Goal: Communication & Community: Answer question/provide support

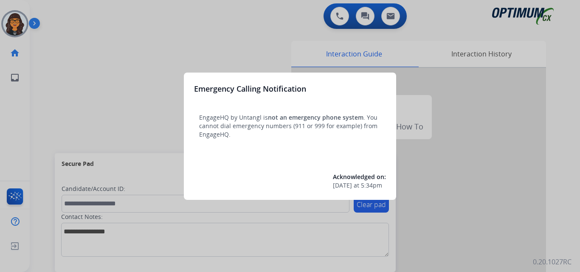
click at [72, 9] on div at bounding box center [290, 136] width 580 height 272
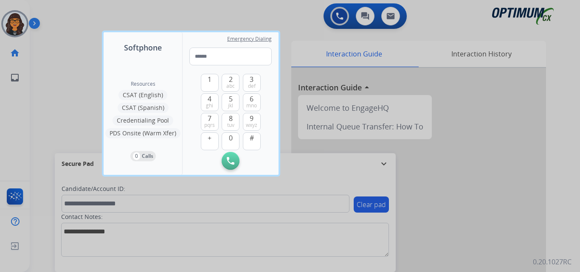
click at [67, 13] on div at bounding box center [290, 136] width 580 height 272
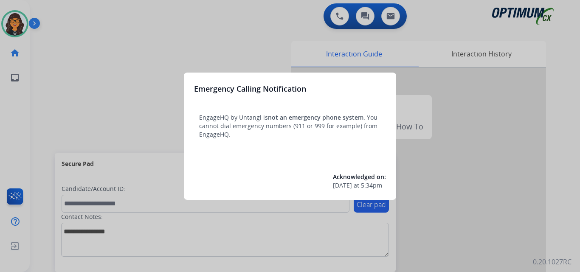
click at [54, 6] on div at bounding box center [290, 136] width 580 height 272
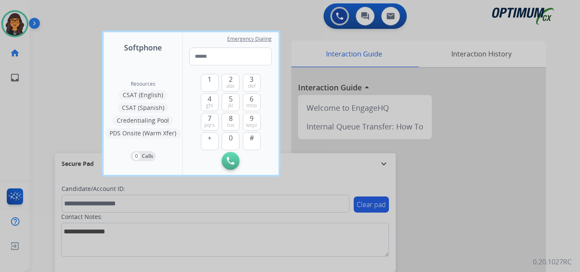
click at [53, 8] on div at bounding box center [290, 136] width 580 height 272
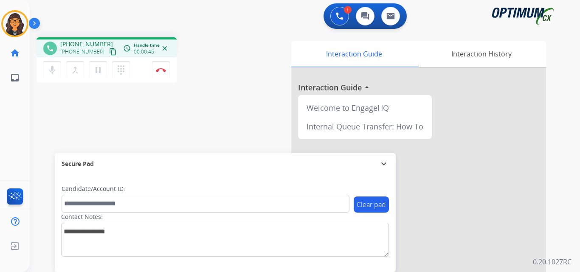
click at [109, 52] on mat-icon "content_copy" at bounding box center [113, 52] width 8 height 8
click at [159, 72] on button "Disconnect" at bounding box center [161, 70] width 18 height 18
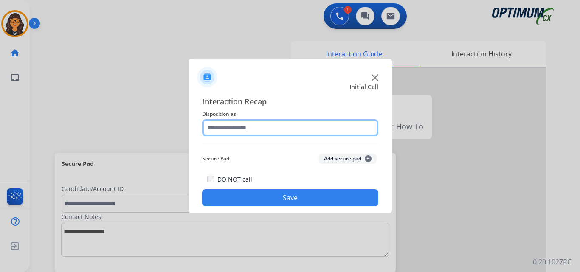
click at [226, 129] on input "text" at bounding box center [290, 127] width 176 height 17
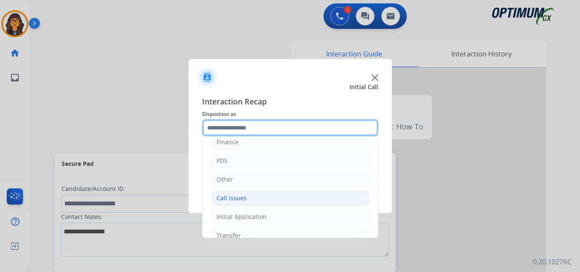
scroll to position [42, 0]
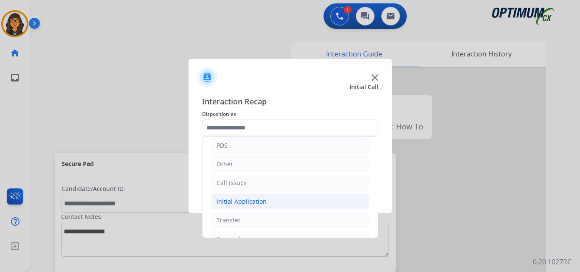
click at [241, 200] on div "Initial Application" at bounding box center [242, 201] width 50 height 8
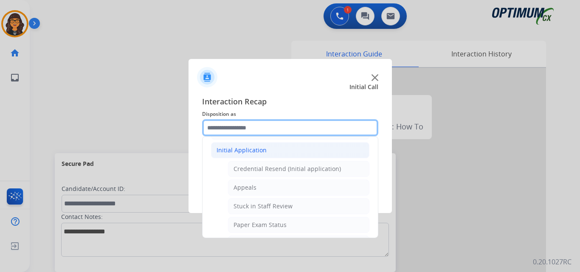
scroll to position [85, 0]
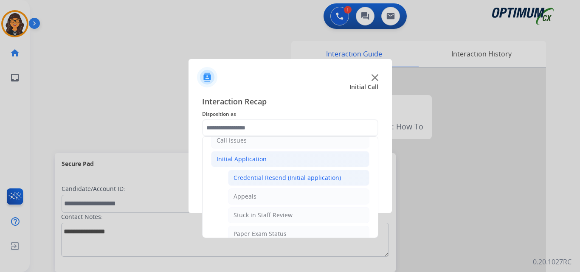
click at [291, 174] on div "Credential Resend (Initial application)" at bounding box center [286, 178] width 107 height 8
type input "**********"
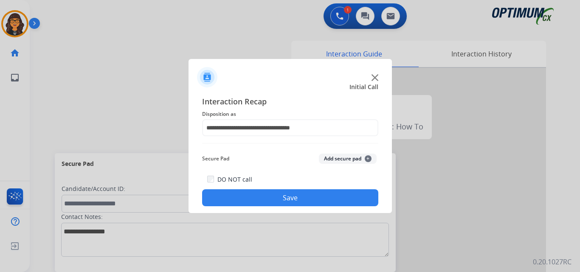
click at [285, 196] on button "Save" at bounding box center [290, 197] width 176 height 17
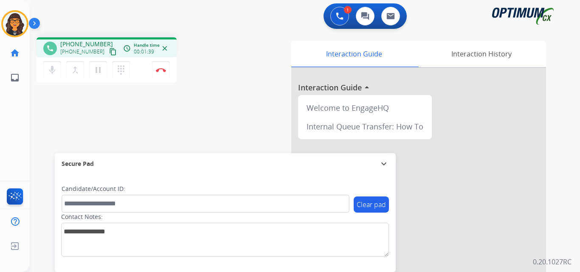
click at [109, 50] on mat-icon "content_copy" at bounding box center [113, 52] width 8 height 8
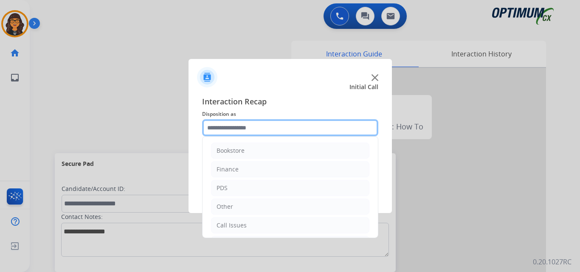
click at [226, 125] on input "text" at bounding box center [290, 127] width 176 height 17
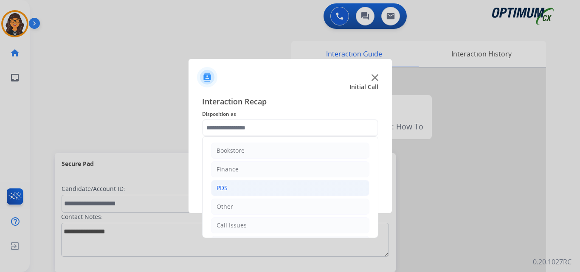
click at [221, 186] on div "PDS" at bounding box center [222, 188] width 11 height 8
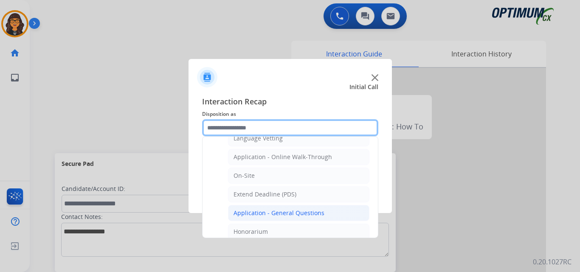
scroll to position [212, 0]
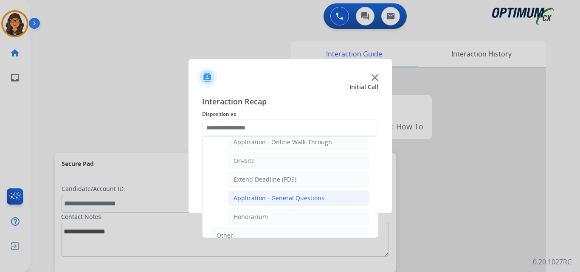
click at [275, 199] on div "Application - General Questions" at bounding box center [278, 198] width 91 height 8
type input "**********"
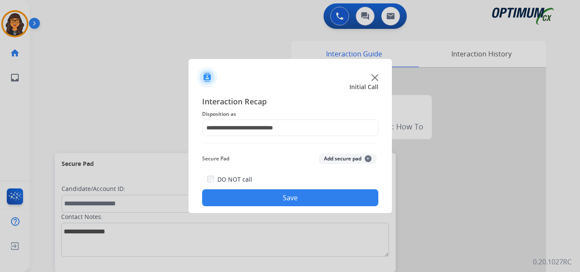
click at [275, 199] on button "Save" at bounding box center [290, 197] width 176 height 17
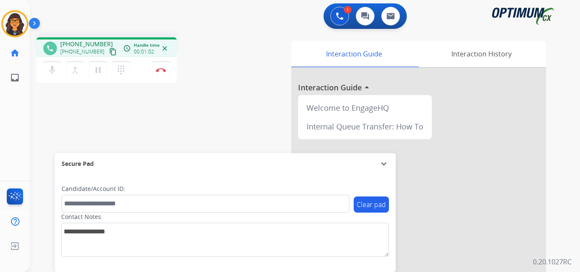
click at [109, 53] on mat-icon "content_copy" at bounding box center [113, 52] width 8 height 8
click at [156, 71] on img at bounding box center [161, 70] width 10 height 4
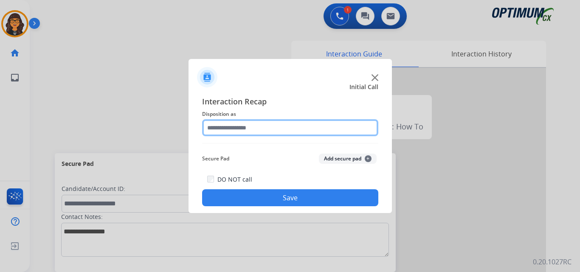
click at [233, 130] on input "text" at bounding box center [290, 127] width 176 height 17
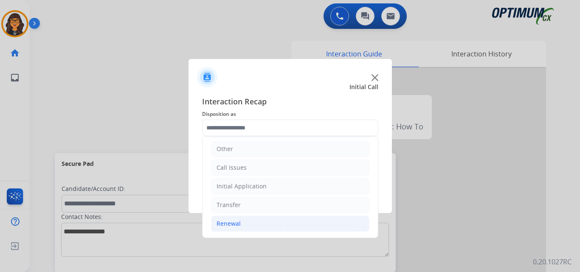
drag, startPoint x: 230, startPoint y: 225, endPoint x: 254, endPoint y: 218, distance: 25.4
click at [230, 225] on div "Renewal" at bounding box center [229, 223] width 24 height 8
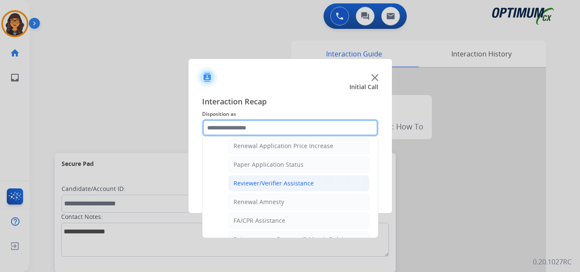
scroll to position [312, 0]
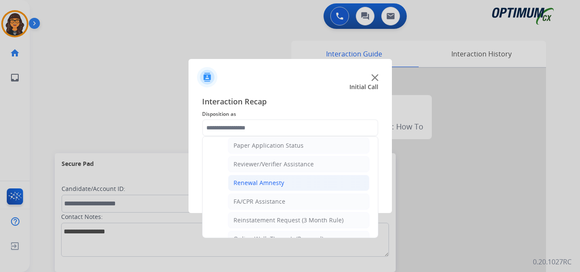
click at [264, 186] on div "Renewal Amnesty" at bounding box center [258, 183] width 51 height 8
type input "**********"
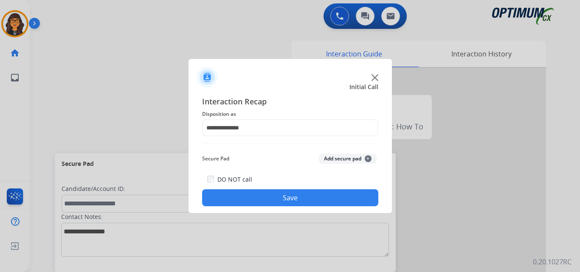
click at [266, 197] on button "Save" at bounding box center [290, 197] width 176 height 17
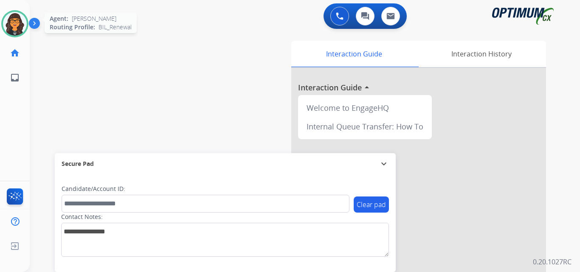
click at [12, 29] on img at bounding box center [15, 24] width 24 height 24
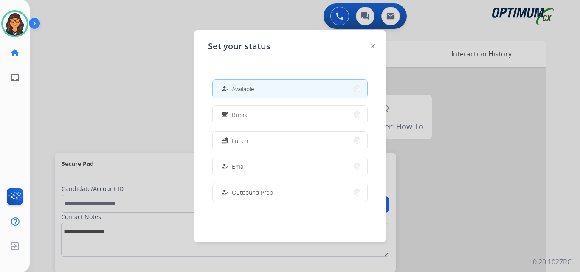
drag, startPoint x: 246, startPoint y: 111, endPoint x: 253, endPoint y: 121, distance: 12.4
click at [246, 111] on span "Break" at bounding box center [239, 114] width 15 height 9
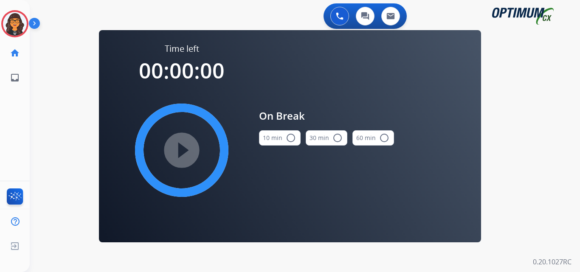
drag, startPoint x: 273, startPoint y: 138, endPoint x: 265, endPoint y: 139, distance: 7.7
click at [273, 138] on button "10 min radio_button_unchecked" at bounding box center [280, 137] width 42 height 15
click at [177, 151] on mat-icon "play_circle_filled" at bounding box center [182, 150] width 10 height 10
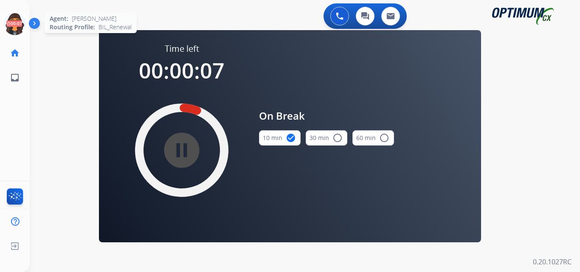
click at [11, 22] on icon at bounding box center [15, 24] width 28 height 28
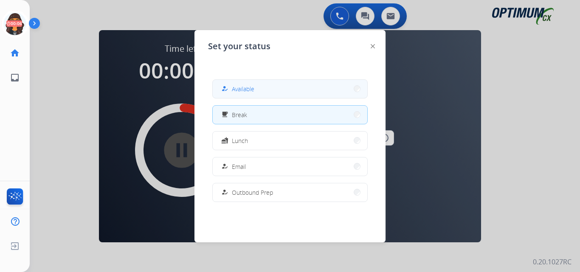
click at [244, 82] on button "how_to_reg Available" at bounding box center [290, 89] width 155 height 18
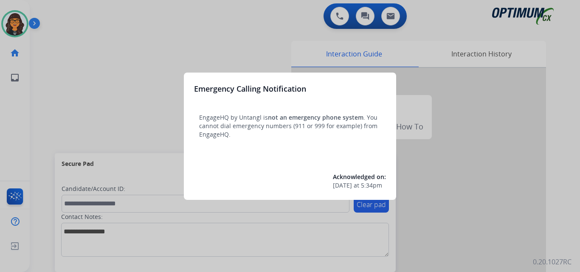
click at [70, 10] on div at bounding box center [290, 136] width 580 height 272
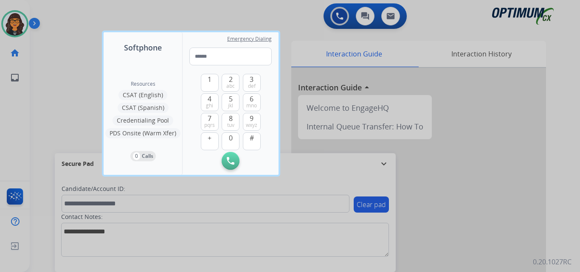
click at [69, 10] on div at bounding box center [290, 136] width 580 height 272
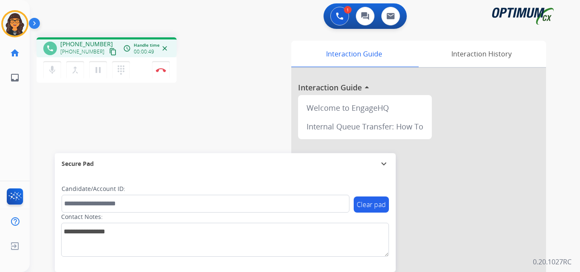
click at [109, 52] on mat-icon "content_copy" at bounding box center [113, 52] width 8 height 8
click at [158, 72] on button "Disconnect" at bounding box center [161, 70] width 18 height 18
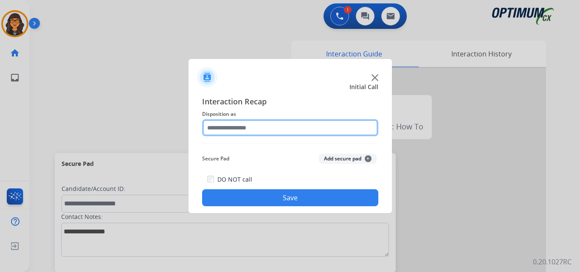
click at [233, 129] on input "text" at bounding box center [290, 127] width 176 height 17
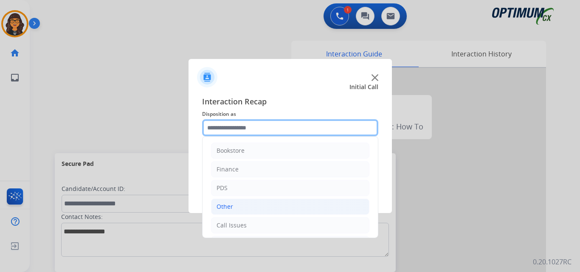
scroll to position [42, 0]
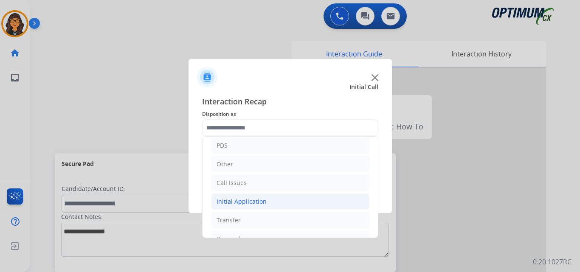
click at [253, 194] on li "Initial Application" at bounding box center [290, 202] width 158 height 16
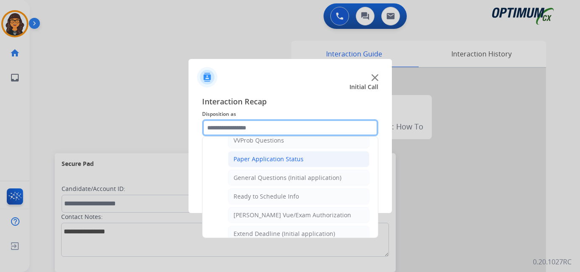
scroll to position [509, 0]
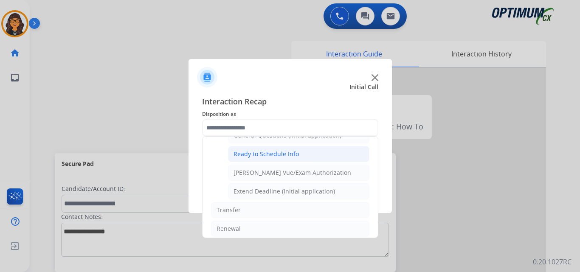
click at [279, 158] on div "Ready to Schedule Info" at bounding box center [265, 154] width 65 height 8
type input "**********"
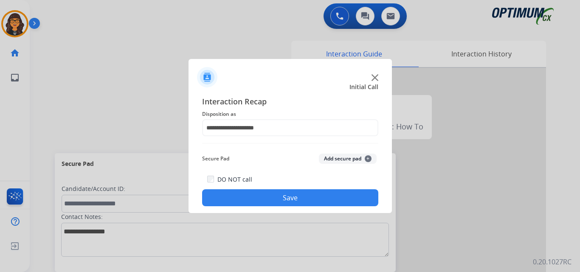
click at [281, 192] on button "Save" at bounding box center [290, 197] width 176 height 17
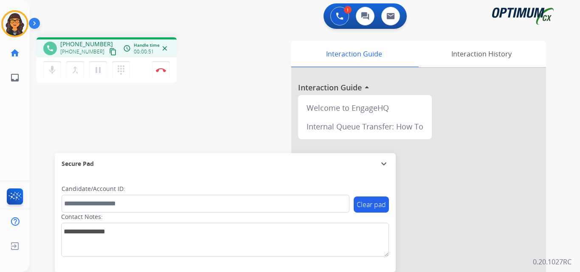
click at [109, 51] on mat-icon "content_copy" at bounding box center [113, 52] width 8 height 8
click at [160, 69] on img at bounding box center [161, 70] width 10 height 4
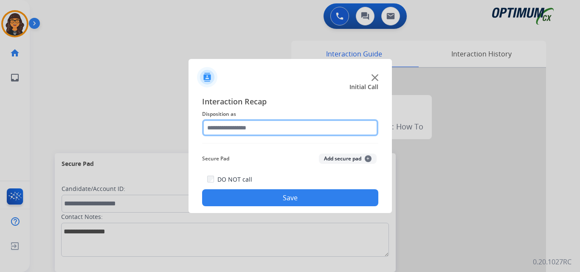
click at [219, 131] on input "text" at bounding box center [290, 127] width 176 height 17
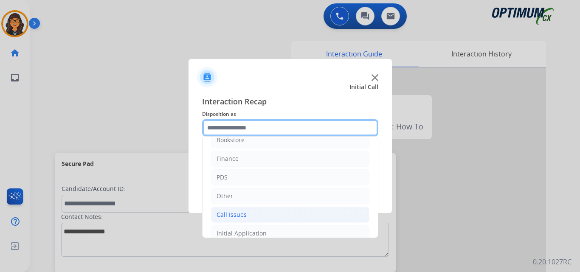
scroll to position [42, 0]
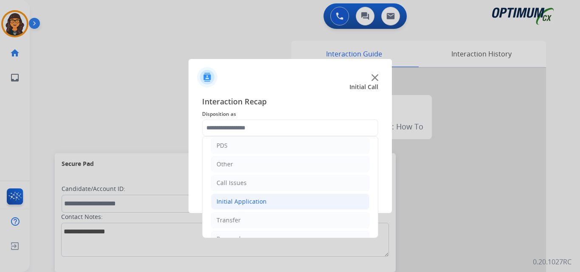
click at [237, 202] on div "Initial Application" at bounding box center [242, 201] width 50 height 8
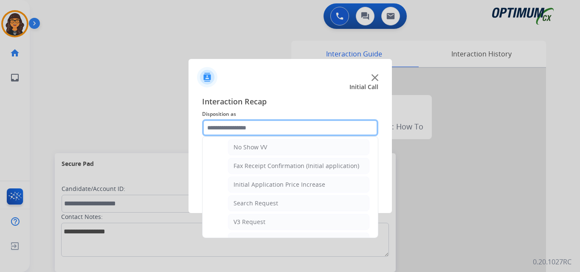
scroll to position [212, 0]
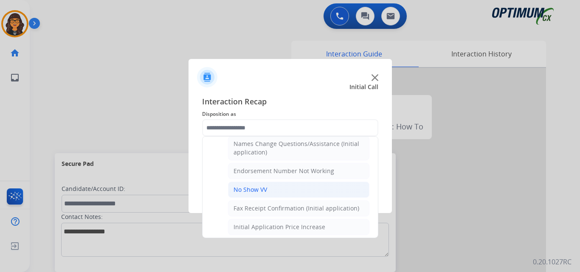
click at [256, 189] on div "No Show VV" at bounding box center [250, 190] width 34 height 8
type input "**********"
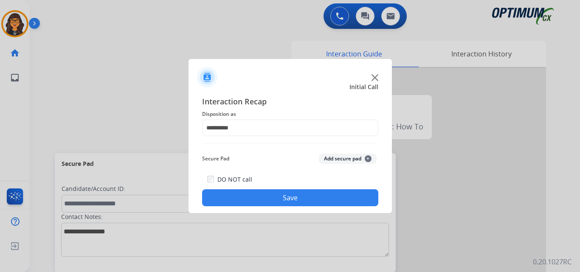
click at [266, 196] on button "Save" at bounding box center [290, 197] width 176 height 17
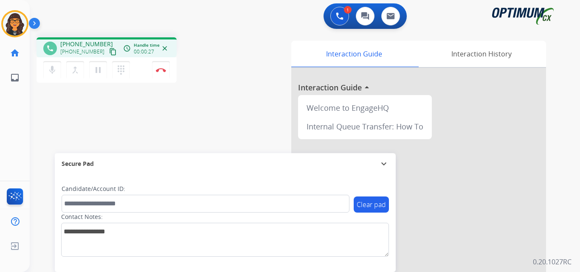
click at [109, 51] on mat-icon "content_copy" at bounding box center [113, 52] width 8 height 8
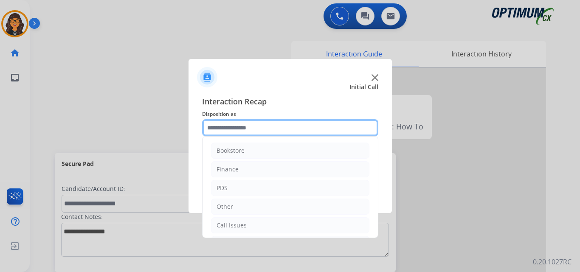
click at [234, 123] on input "text" at bounding box center [290, 127] width 176 height 17
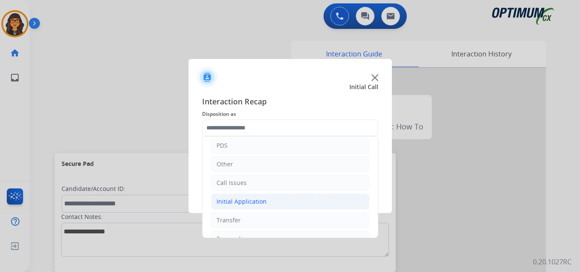
click at [235, 203] on div "Initial Application" at bounding box center [242, 201] width 50 height 8
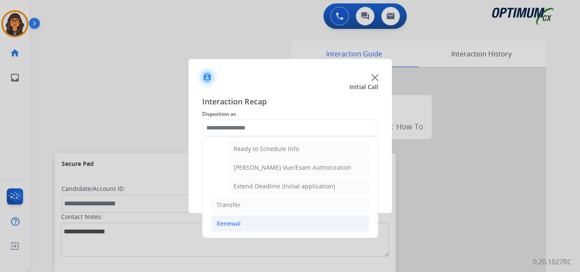
click at [230, 229] on li "Renewal" at bounding box center [290, 224] width 158 height 16
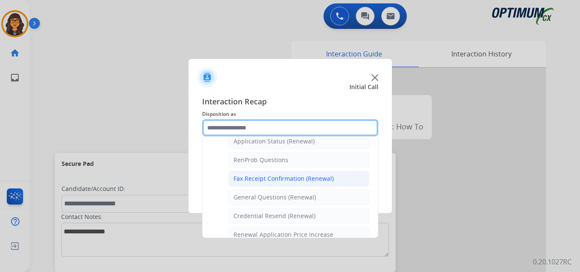
scroll to position [200, 0]
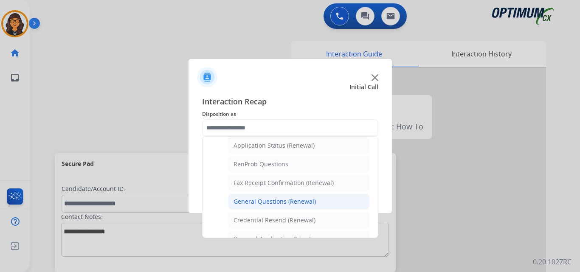
click at [271, 200] on div "General Questions (Renewal)" at bounding box center [274, 201] width 82 height 8
type input "**********"
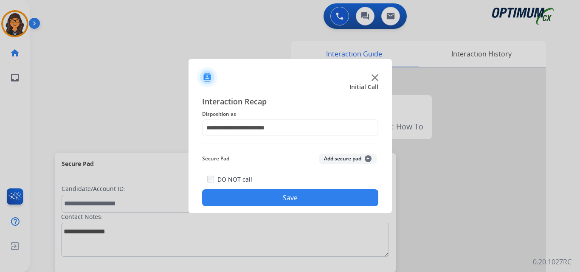
click at [271, 200] on button "Save" at bounding box center [290, 197] width 176 height 17
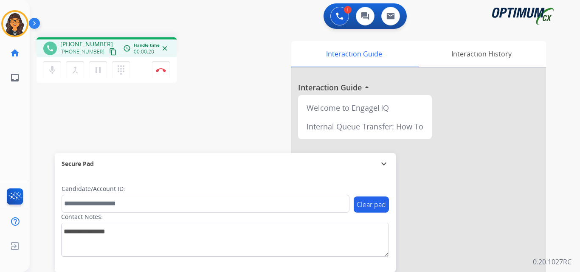
click at [109, 53] on mat-icon "content_copy" at bounding box center [113, 52] width 8 height 8
click at [161, 67] on button "Disconnect" at bounding box center [161, 70] width 18 height 18
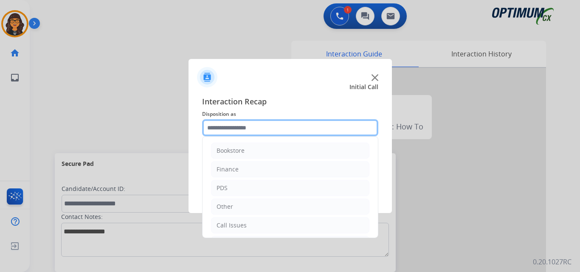
click at [233, 134] on input "text" at bounding box center [290, 127] width 176 height 17
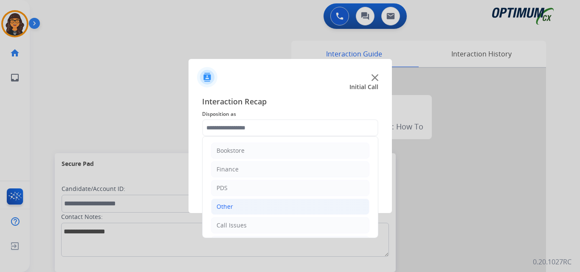
click at [228, 204] on div "Other" at bounding box center [225, 206] width 17 height 8
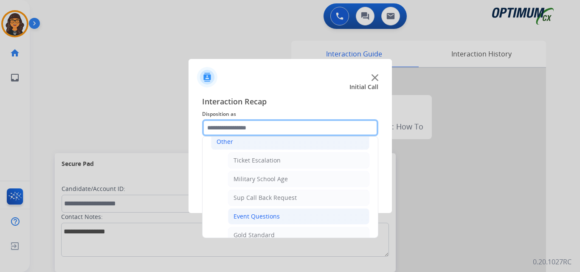
scroll to position [85, 0]
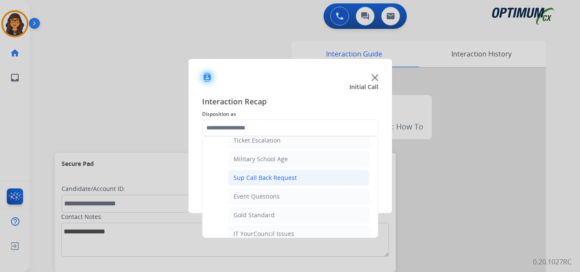
click at [278, 176] on div "Sup Call Back Request" at bounding box center [264, 178] width 63 height 8
type input "**********"
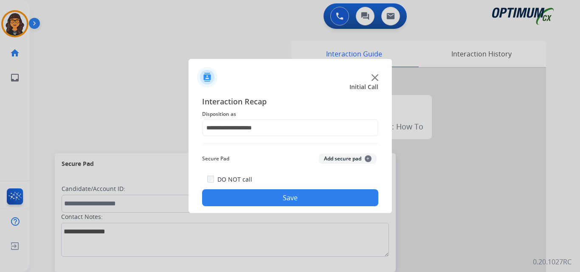
click at [278, 198] on button "Save" at bounding box center [290, 197] width 176 height 17
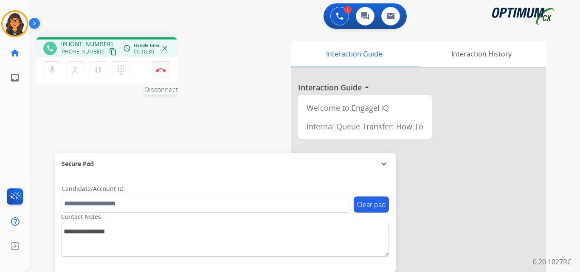
click at [159, 73] on button "Disconnect" at bounding box center [161, 70] width 18 height 18
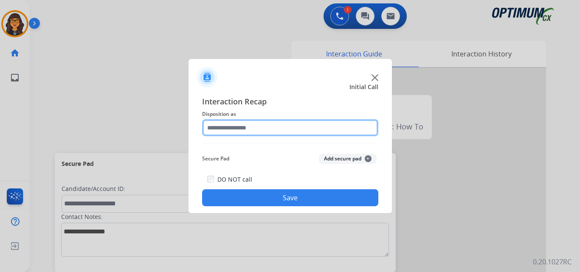
click at [241, 127] on input "text" at bounding box center [290, 127] width 176 height 17
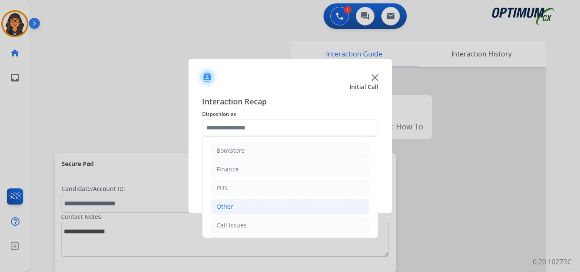
click at [232, 212] on li "Other" at bounding box center [290, 207] width 158 height 16
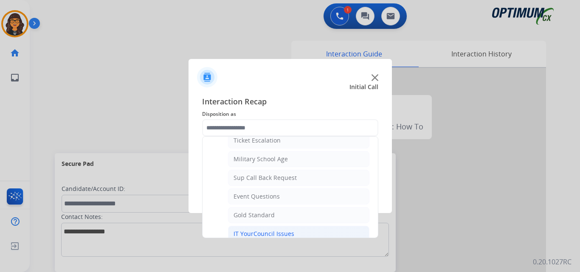
click at [249, 228] on li "IT YourCouncil Issues" at bounding box center [298, 234] width 141 height 16
type input "**********"
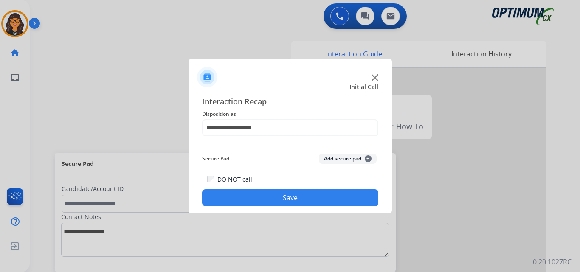
click at [278, 192] on button "Save" at bounding box center [290, 197] width 176 height 17
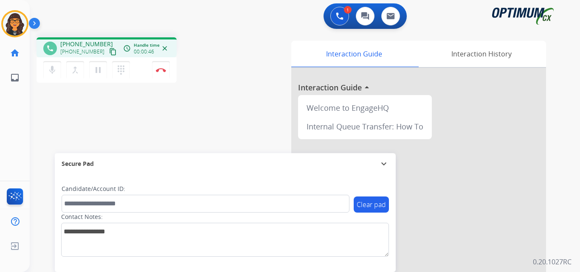
click at [109, 53] on mat-icon "content_copy" at bounding box center [113, 52] width 8 height 8
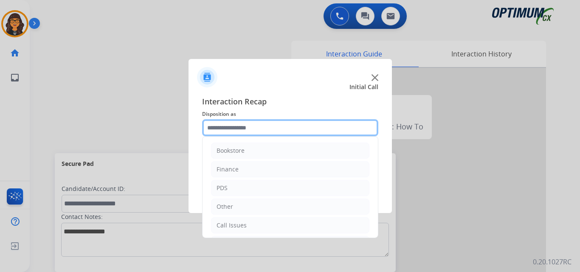
click at [237, 129] on input "text" at bounding box center [290, 127] width 176 height 17
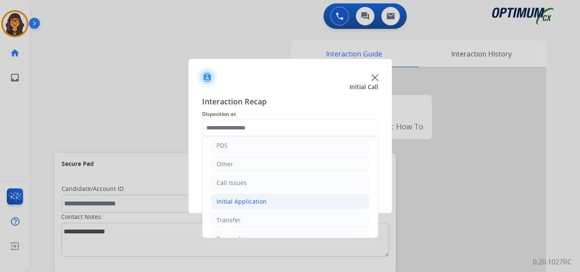
click at [242, 198] on div "Initial Application" at bounding box center [242, 201] width 50 height 8
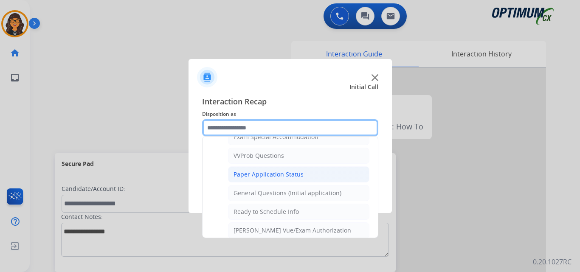
scroll to position [467, 0]
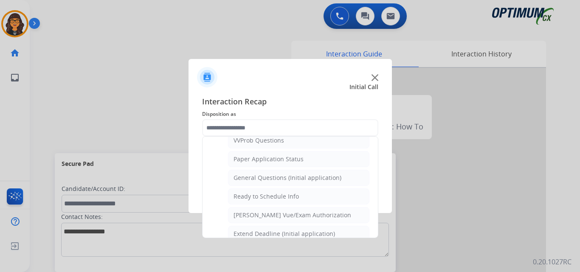
click at [285, 214] on div "Pearson Vue/Exam Authorization" at bounding box center [292, 215] width 118 height 8
type input "**********"
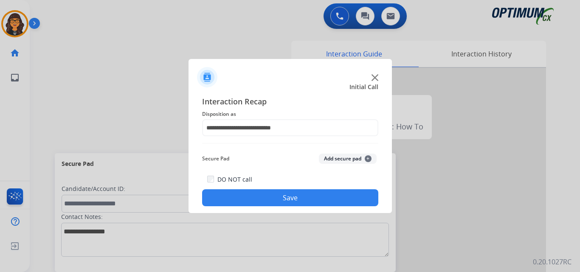
click at [285, 202] on button "Save" at bounding box center [290, 197] width 176 height 17
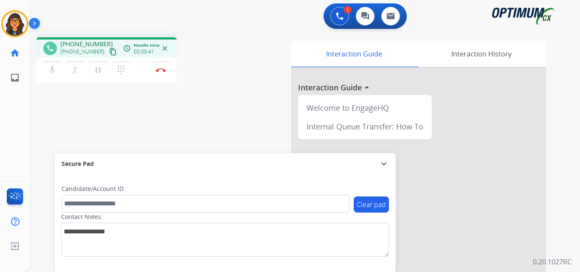
click at [109, 54] on mat-icon "content_copy" at bounding box center [113, 52] width 8 height 8
click at [161, 73] on button "Disconnect" at bounding box center [161, 70] width 18 height 18
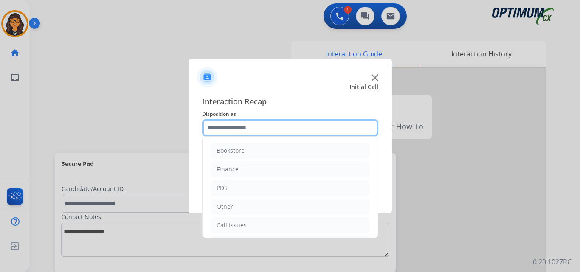
click at [244, 132] on input "text" at bounding box center [290, 127] width 176 height 17
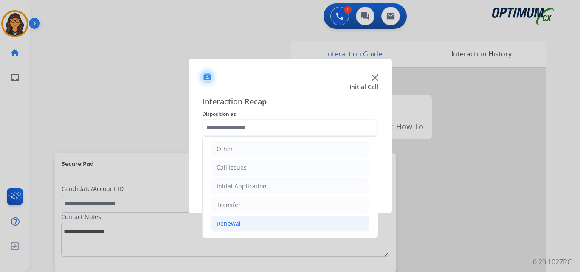
drag, startPoint x: 230, startPoint y: 226, endPoint x: 256, endPoint y: 219, distance: 27.1
click at [230, 226] on div "Renewal" at bounding box center [229, 223] width 24 height 8
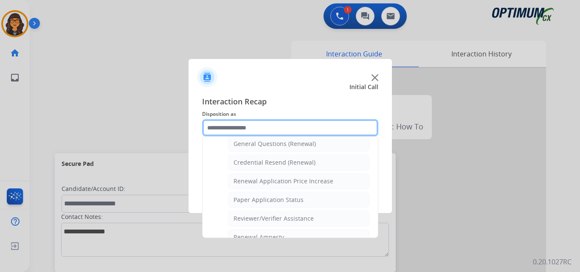
scroll to position [243, 0]
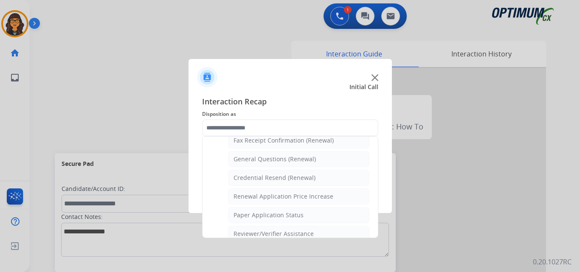
drag, startPoint x: 276, startPoint y: 163, endPoint x: 273, endPoint y: 179, distance: 16.4
click at [276, 163] on div "General Questions (Renewal)" at bounding box center [274, 159] width 82 height 8
type input "**********"
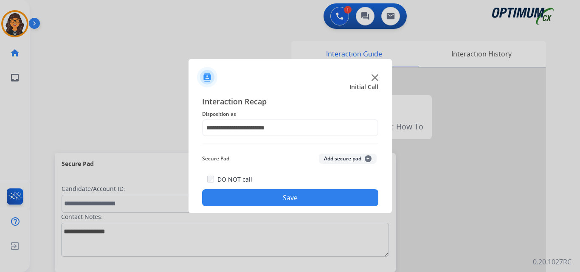
click at [278, 199] on button "Save" at bounding box center [290, 197] width 176 height 17
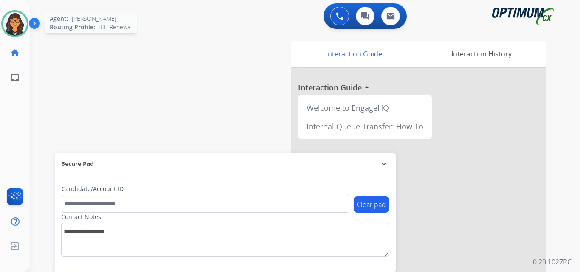
click at [9, 30] on img at bounding box center [15, 24] width 24 height 24
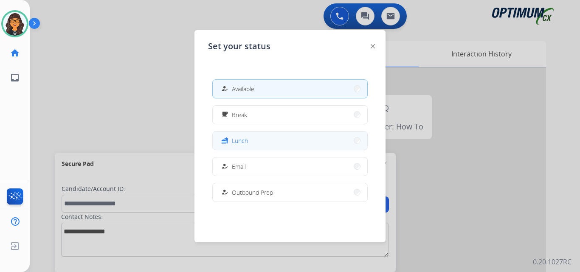
click at [253, 135] on button "fastfood Lunch" at bounding box center [290, 141] width 155 height 18
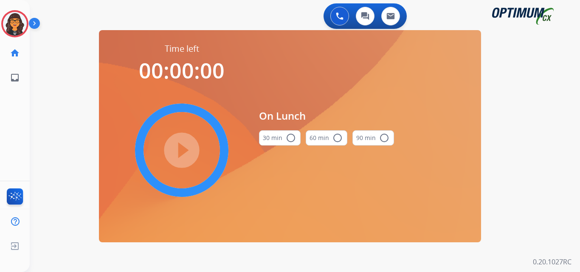
click at [284, 135] on button "30 min radio_button_unchecked" at bounding box center [280, 137] width 42 height 15
click at [185, 146] on mat-icon "play_circle_filled" at bounding box center [182, 150] width 10 height 10
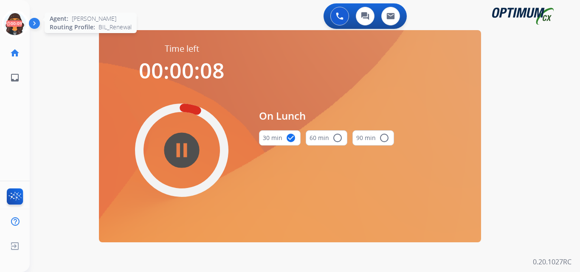
click at [11, 26] on icon at bounding box center [15, 24] width 28 height 28
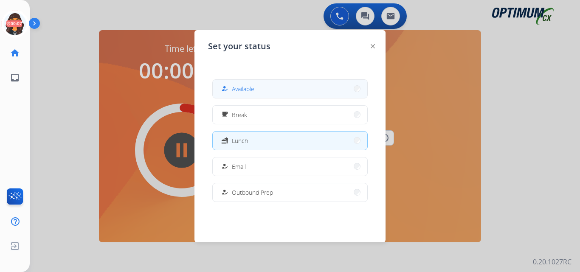
click at [243, 87] on span "Available" at bounding box center [243, 88] width 22 height 9
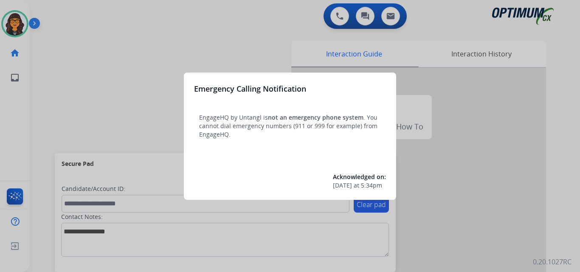
click at [52, 12] on div at bounding box center [290, 136] width 580 height 272
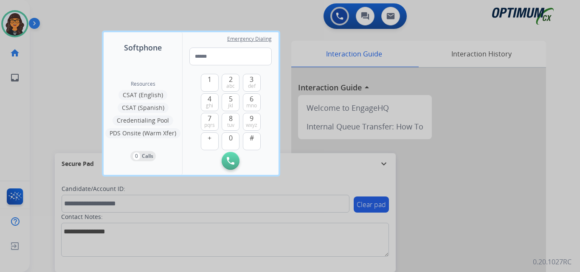
click at [52, 12] on div at bounding box center [290, 136] width 580 height 272
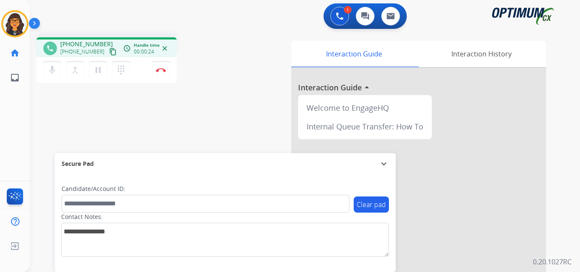
click at [109, 53] on mat-icon "content_copy" at bounding box center [113, 52] width 8 height 8
drag, startPoint x: 101, startPoint y: 51, endPoint x: 103, endPoint y: 39, distance: 12.8
click at [109, 52] on mat-icon "content_copy" at bounding box center [113, 52] width 8 height 8
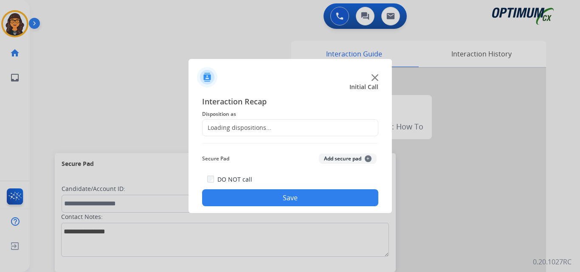
click at [158, 70] on div at bounding box center [290, 136] width 580 height 272
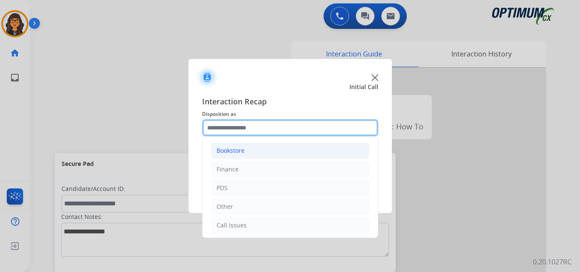
drag, startPoint x: 216, startPoint y: 128, endPoint x: 257, endPoint y: 157, distance: 49.9
click at [217, 128] on input "text" at bounding box center [290, 127] width 176 height 17
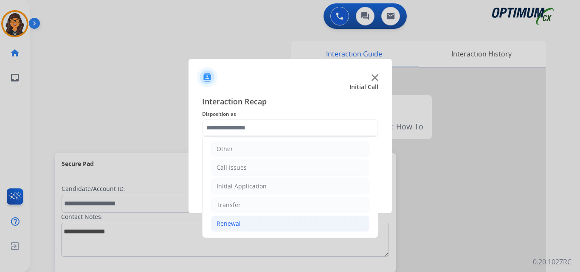
click at [228, 221] on div "Renewal" at bounding box center [229, 223] width 24 height 8
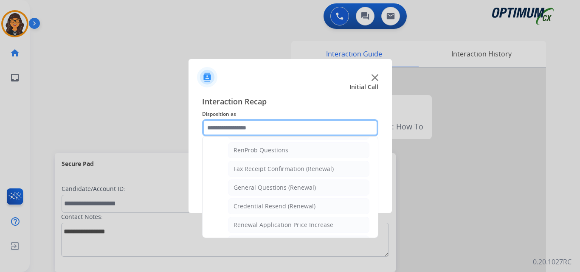
scroll to position [228, 0]
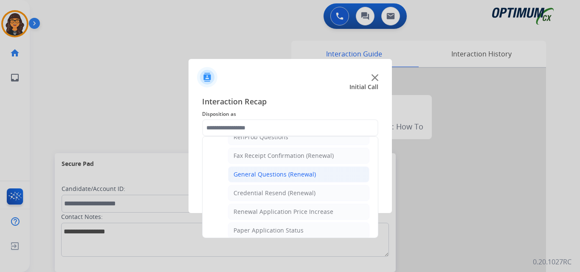
click at [291, 175] on div "General Questions (Renewal)" at bounding box center [274, 174] width 82 height 8
type input "**********"
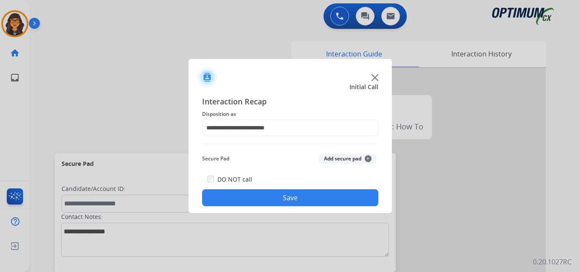
click at [292, 194] on button "Save" at bounding box center [290, 197] width 176 height 17
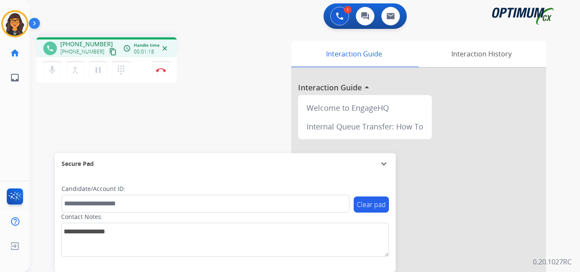
click at [109, 51] on mat-icon "content_copy" at bounding box center [113, 52] width 8 height 8
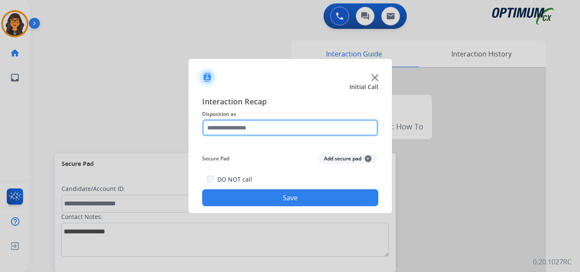
click at [220, 125] on input "text" at bounding box center [290, 127] width 176 height 17
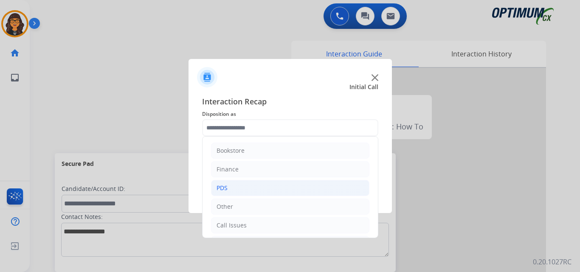
click at [221, 184] on div "PDS" at bounding box center [222, 188] width 11 height 8
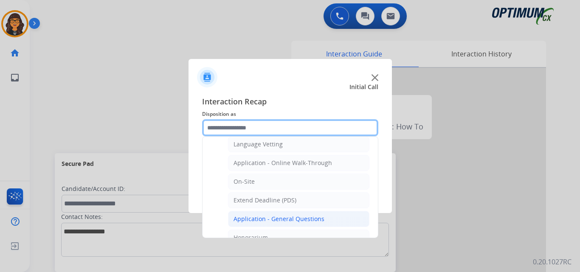
scroll to position [212, 0]
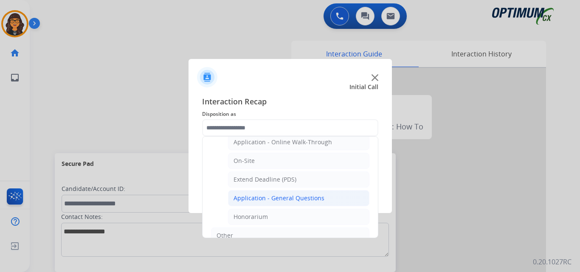
click at [283, 200] on div "Application - General Questions" at bounding box center [278, 198] width 91 height 8
type input "**********"
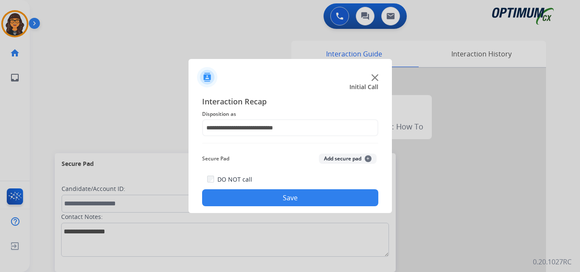
click at [284, 199] on button "Save" at bounding box center [290, 197] width 176 height 17
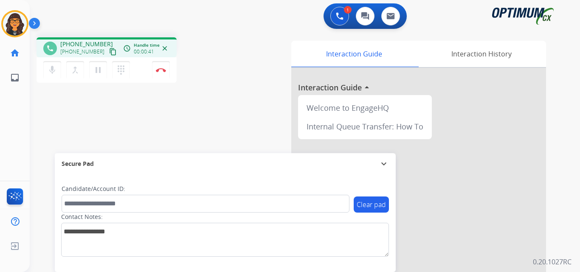
click at [109, 52] on mat-icon "content_copy" at bounding box center [113, 52] width 8 height 8
click at [157, 69] on img at bounding box center [161, 70] width 10 height 4
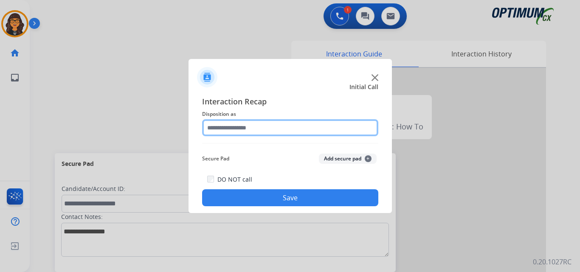
click at [260, 130] on input "text" at bounding box center [290, 127] width 176 height 17
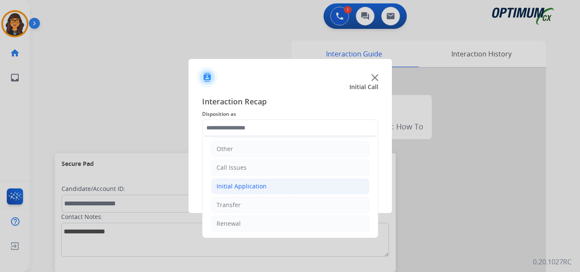
click at [246, 188] on div "Initial Application" at bounding box center [242, 186] width 50 height 8
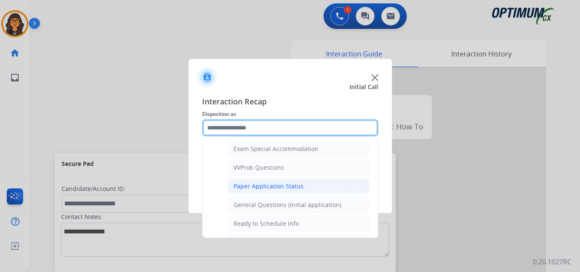
scroll to position [482, 0]
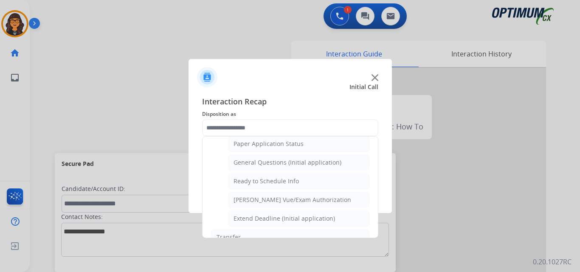
click at [295, 164] on div "General Questions (Initial application)" at bounding box center [287, 162] width 108 height 8
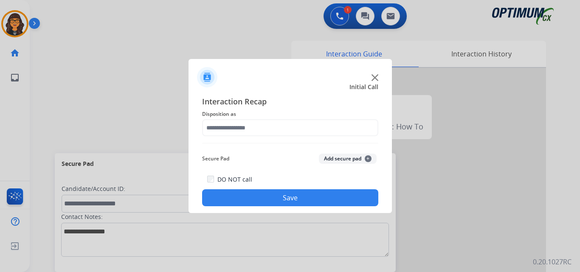
type input "**********"
click at [288, 202] on button "Save" at bounding box center [290, 197] width 176 height 17
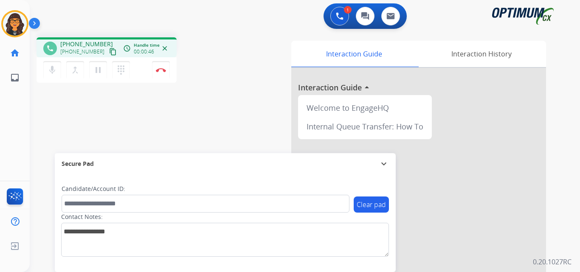
click at [109, 51] on mat-icon "content_copy" at bounding box center [113, 52] width 8 height 8
click at [161, 66] on button "Disconnect" at bounding box center [161, 70] width 18 height 18
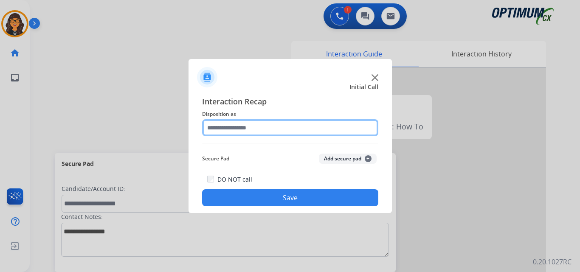
click at [237, 121] on input "text" at bounding box center [290, 127] width 176 height 17
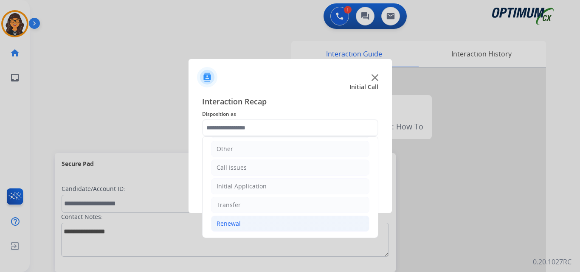
click at [231, 222] on div "Renewal" at bounding box center [229, 223] width 24 height 8
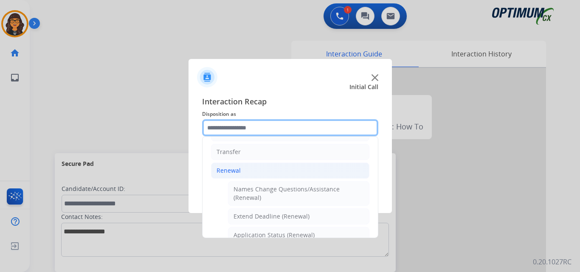
scroll to position [185, 0]
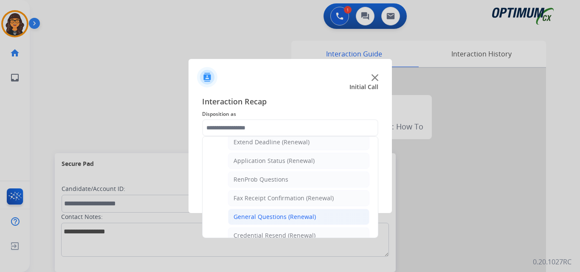
click at [254, 220] on div "General Questions (Renewal)" at bounding box center [274, 217] width 82 height 8
type input "**********"
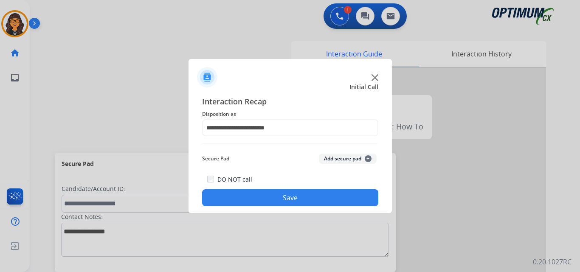
click at [267, 200] on button "Save" at bounding box center [290, 197] width 176 height 17
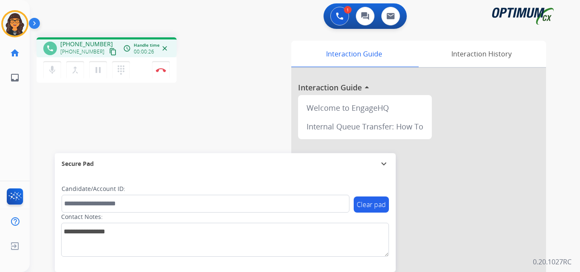
click at [109, 51] on mat-icon "content_copy" at bounding box center [113, 52] width 8 height 8
click at [167, 64] on button "Disconnect" at bounding box center [161, 70] width 18 height 18
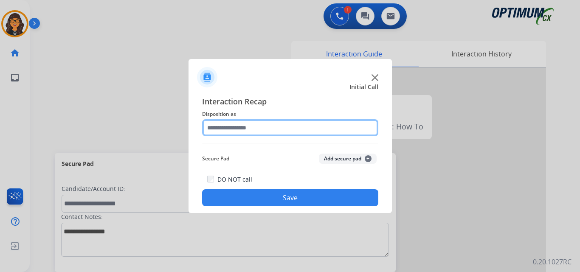
click at [242, 132] on input "text" at bounding box center [290, 127] width 176 height 17
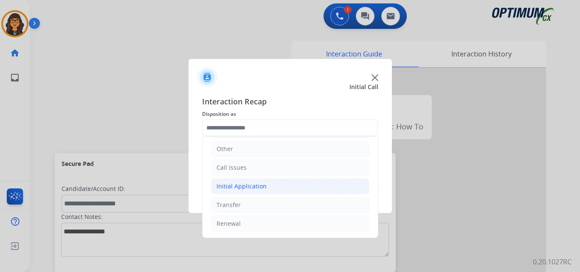
click at [254, 186] on div "Initial Application" at bounding box center [242, 186] width 50 height 8
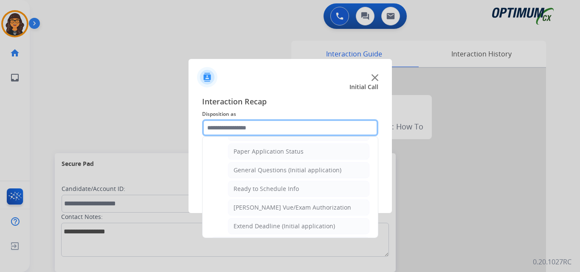
scroll to position [482, 0]
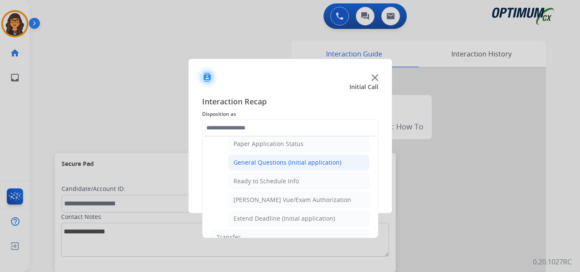
click at [281, 165] on div "General Questions (Initial application)" at bounding box center [287, 162] width 108 height 8
type input "**********"
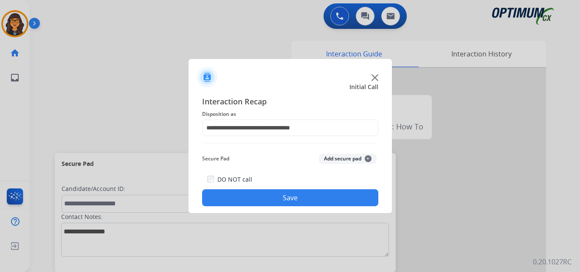
click at [279, 194] on button "Save" at bounding box center [290, 197] width 176 height 17
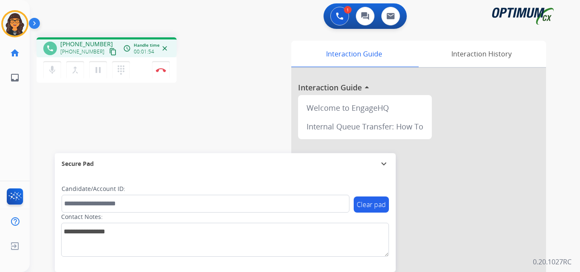
click at [109, 51] on mat-icon "content_copy" at bounding box center [113, 52] width 8 height 8
click at [161, 68] on img at bounding box center [161, 70] width 10 height 4
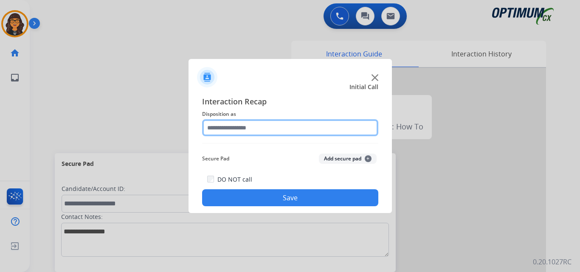
click at [242, 128] on input "text" at bounding box center [290, 127] width 176 height 17
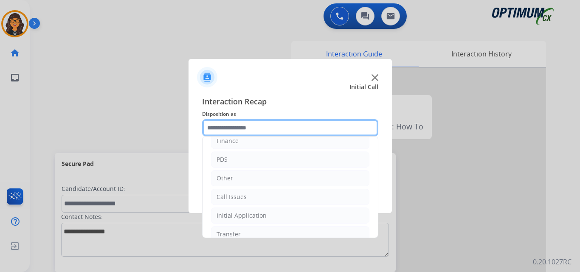
scroll to position [42, 0]
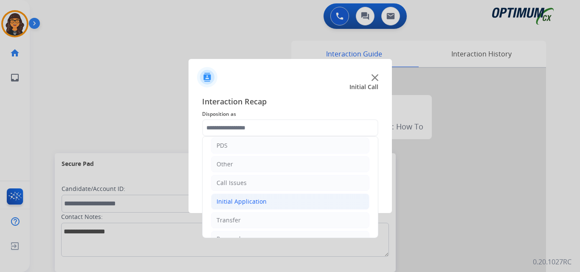
click at [247, 198] on div "Initial Application" at bounding box center [242, 201] width 50 height 8
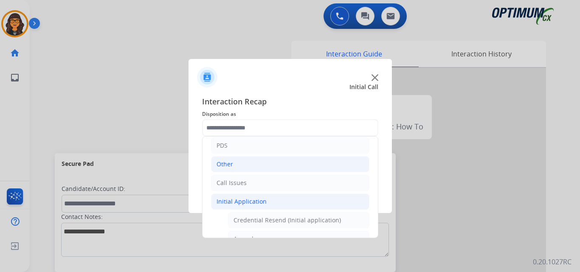
click at [225, 168] on div "Other" at bounding box center [225, 164] width 17 height 8
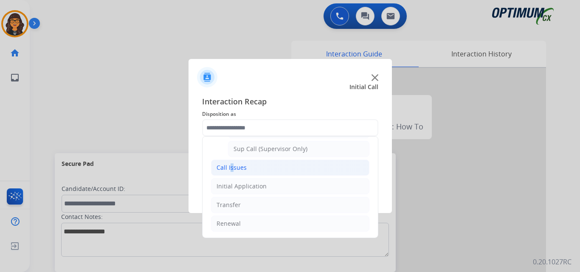
click at [229, 164] on div "Call Issues" at bounding box center [232, 167] width 30 height 8
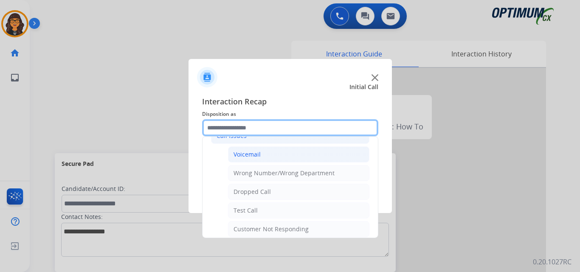
scroll to position [66, 0]
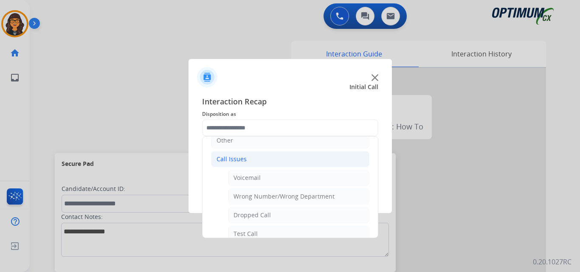
click at [280, 195] on div "Wrong Number/Wrong Department" at bounding box center [283, 196] width 101 height 8
type input "**********"
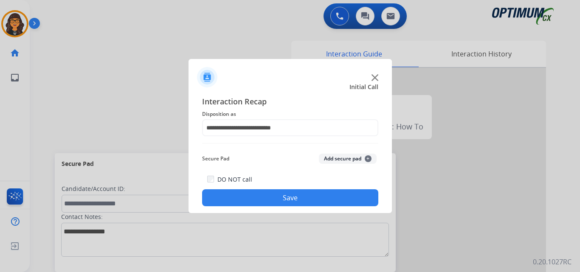
click at [284, 194] on button "Save" at bounding box center [290, 197] width 176 height 17
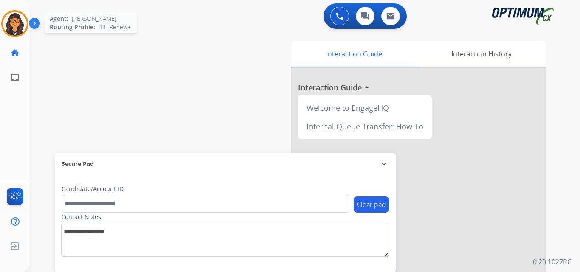
click at [18, 19] on img at bounding box center [15, 24] width 24 height 24
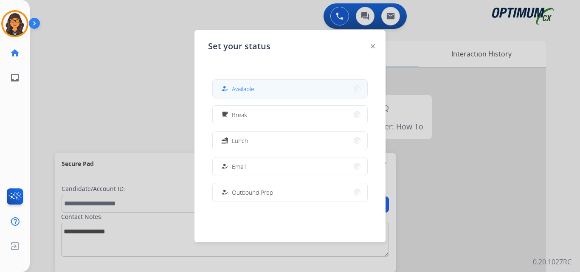
click at [246, 82] on button "how_to_reg Available" at bounding box center [290, 89] width 155 height 18
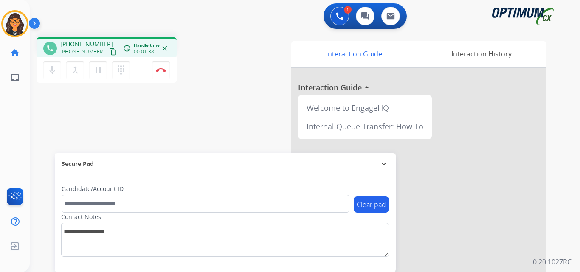
click at [109, 51] on mat-icon "content_copy" at bounding box center [113, 52] width 8 height 8
click at [109, 52] on mat-icon "content_copy" at bounding box center [113, 52] width 8 height 8
click at [98, 72] on mat-icon "pause" at bounding box center [98, 70] width 10 height 10
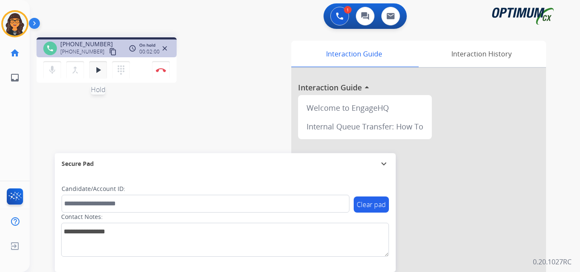
click at [97, 70] on mat-icon "play_arrow" at bounding box center [98, 70] width 10 height 10
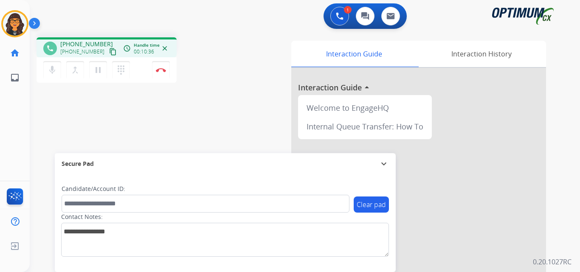
click at [109, 52] on mat-icon "content_copy" at bounding box center [113, 52] width 8 height 8
click at [159, 68] on img at bounding box center [161, 70] width 10 height 4
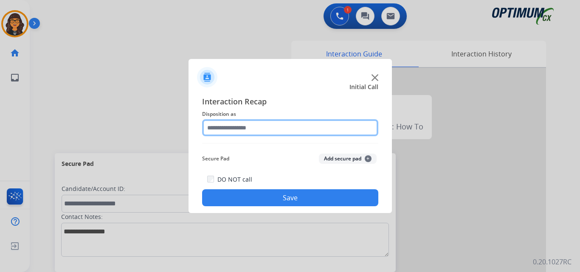
click at [231, 127] on input "text" at bounding box center [290, 127] width 176 height 17
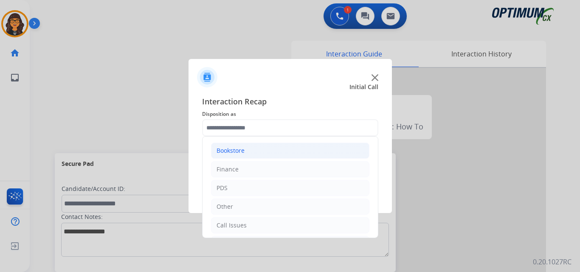
click at [239, 155] on li "Bookstore" at bounding box center [290, 151] width 158 height 16
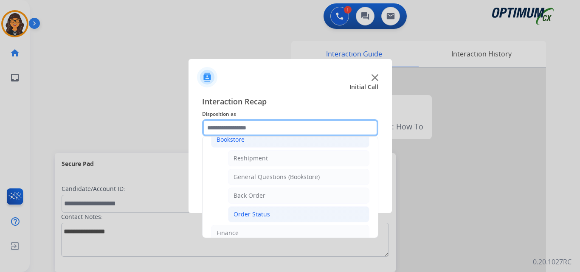
scroll to position [42, 0]
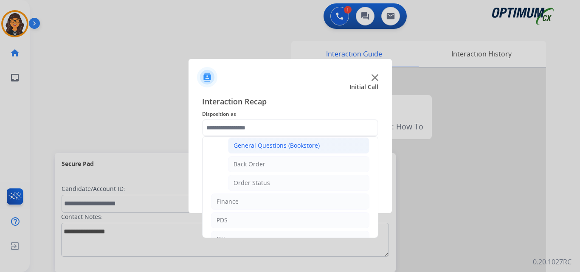
click at [282, 146] on div "General Questions (Bookstore)" at bounding box center [276, 145] width 86 height 8
type input "**********"
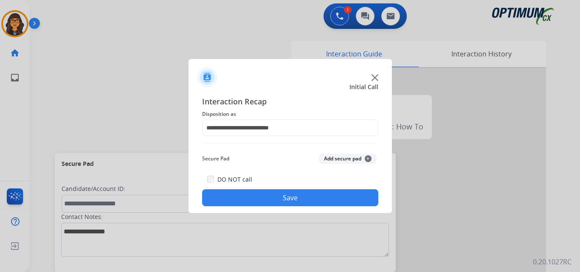
click at [283, 200] on button "Save" at bounding box center [290, 197] width 176 height 17
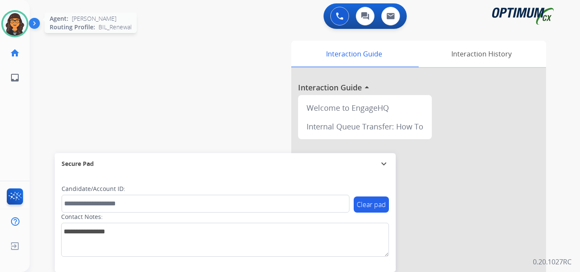
click at [12, 31] on img at bounding box center [15, 24] width 24 height 24
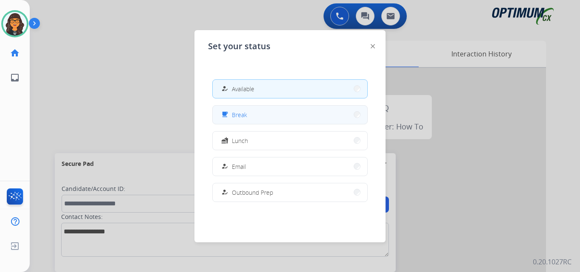
click at [226, 116] on mat-icon "free_breakfast" at bounding box center [224, 114] width 7 height 7
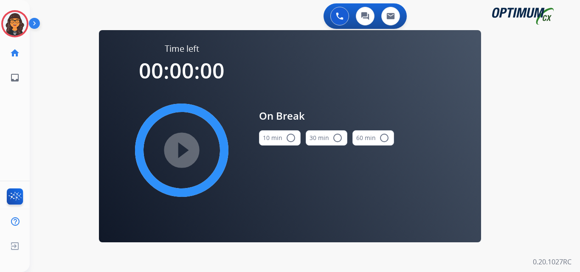
drag, startPoint x: 284, startPoint y: 140, endPoint x: 277, endPoint y: 141, distance: 7.7
click at [284, 140] on button "10 min radio_button_unchecked" at bounding box center [280, 137] width 42 height 15
click at [184, 149] on mat-icon "play_circle_filled" at bounding box center [182, 150] width 10 height 10
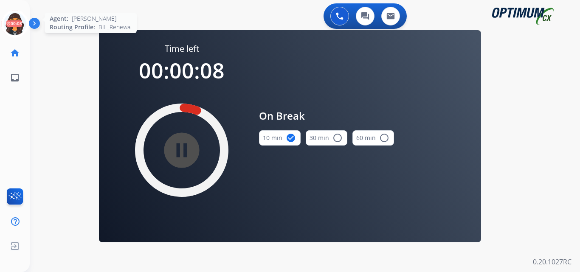
click at [12, 27] on icon at bounding box center [15, 24] width 28 height 28
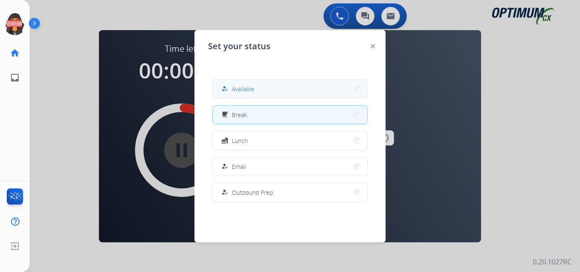
click at [244, 89] on span "Available" at bounding box center [243, 88] width 22 height 9
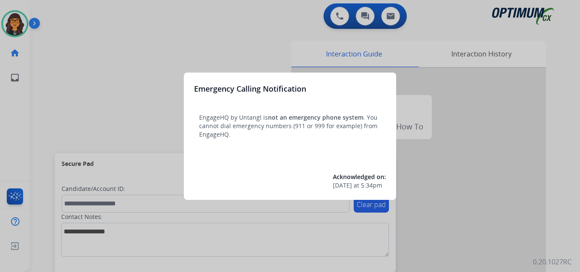
click at [53, 13] on div at bounding box center [290, 136] width 580 height 272
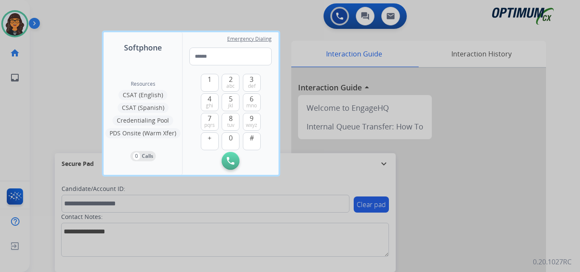
click at [53, 13] on div at bounding box center [290, 136] width 580 height 272
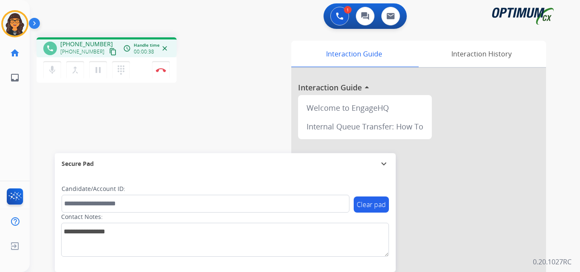
drag, startPoint x: 103, startPoint y: 53, endPoint x: 109, endPoint y: 39, distance: 14.8
click at [109, 52] on mat-icon "content_copy" at bounding box center [113, 52] width 8 height 8
click at [159, 71] on img at bounding box center [161, 70] width 10 height 4
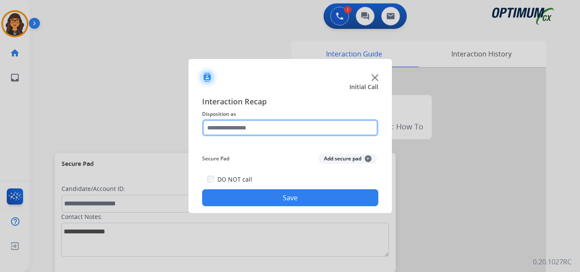
click at [239, 129] on input "text" at bounding box center [290, 127] width 176 height 17
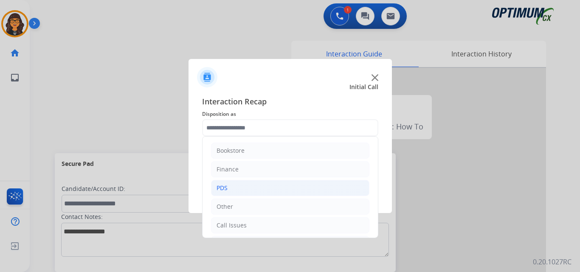
click at [219, 192] on div "PDS" at bounding box center [222, 188] width 11 height 8
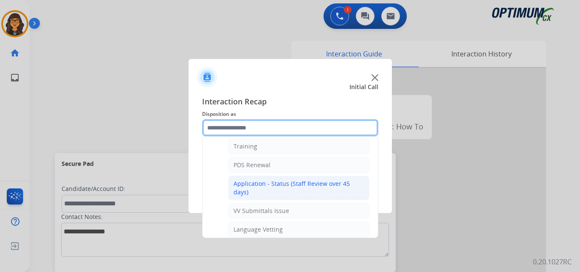
scroll to position [85, 0]
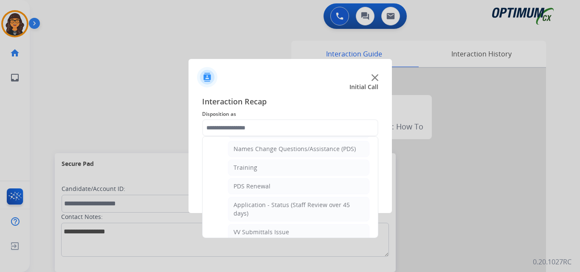
click at [246, 165] on div "Training" at bounding box center [245, 167] width 24 height 8
type input "********"
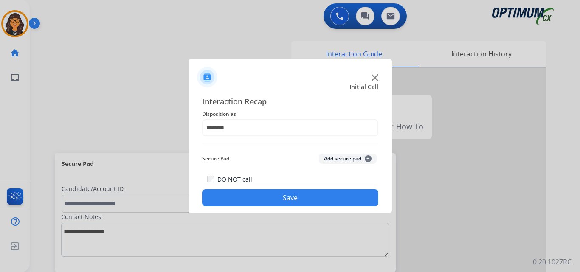
click at [274, 198] on button "Save" at bounding box center [290, 197] width 176 height 17
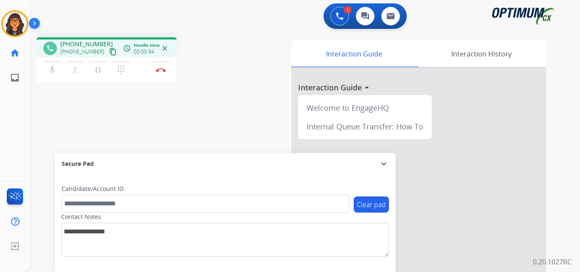
click at [109, 52] on mat-icon "content_copy" at bounding box center [113, 52] width 8 height 8
click at [162, 70] on img at bounding box center [161, 70] width 10 height 4
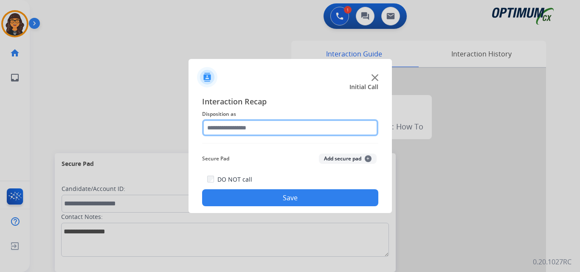
click at [244, 129] on input "text" at bounding box center [290, 127] width 176 height 17
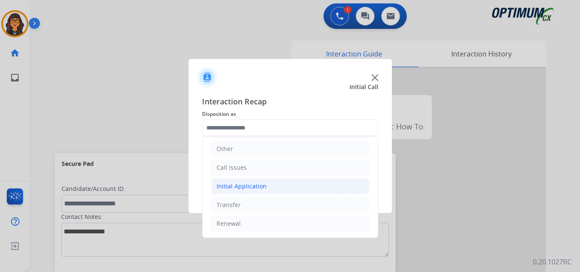
click at [249, 185] on div "Initial Application" at bounding box center [242, 186] width 50 height 8
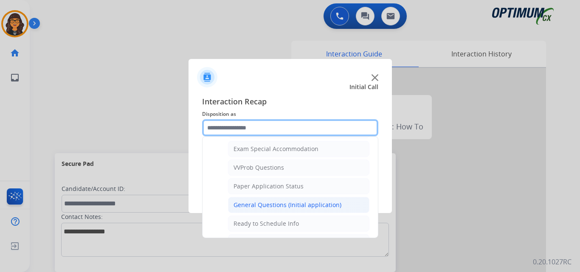
scroll to position [482, 0]
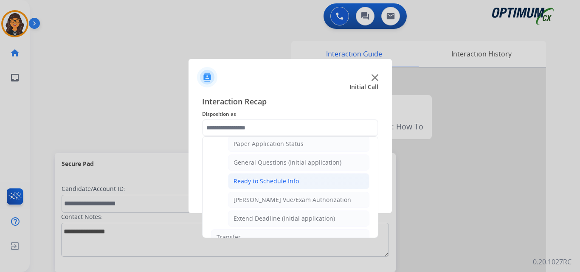
click at [278, 181] on div "Ready to Schedule Info" at bounding box center [265, 181] width 65 height 8
type input "**********"
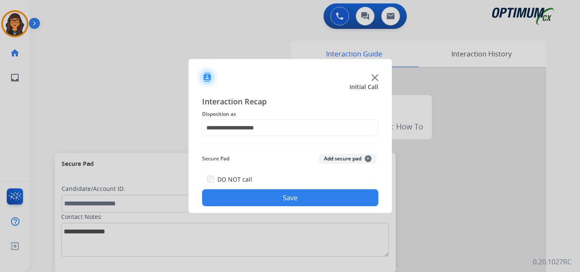
click at [282, 197] on button "Save" at bounding box center [290, 197] width 176 height 17
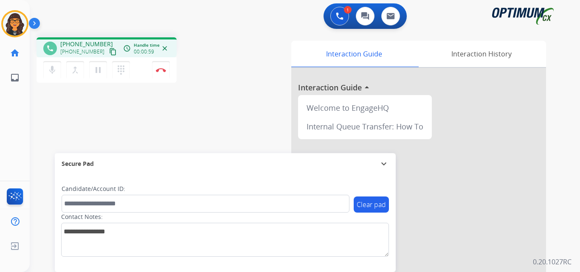
click at [109, 51] on mat-icon "content_copy" at bounding box center [113, 52] width 8 height 8
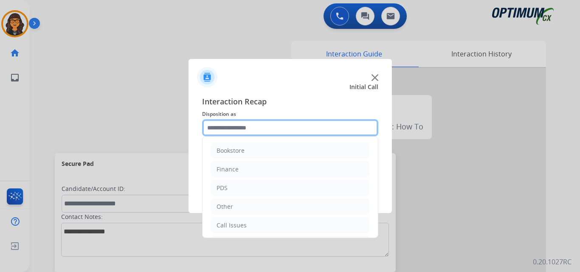
click at [222, 131] on input "text" at bounding box center [290, 127] width 176 height 17
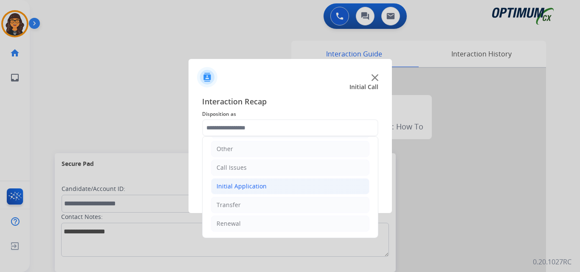
click at [246, 183] on div "Initial Application" at bounding box center [242, 186] width 50 height 8
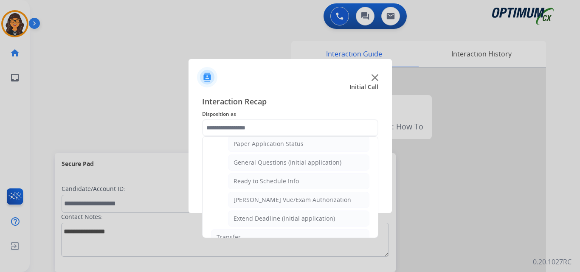
click at [275, 198] on div "[PERSON_NAME] Vue/Exam Authorization" at bounding box center [292, 200] width 118 height 8
type input "**********"
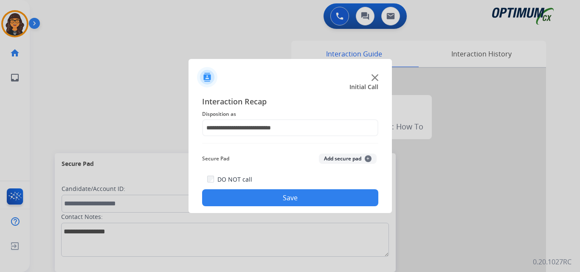
click at [275, 197] on button "Save" at bounding box center [290, 197] width 176 height 17
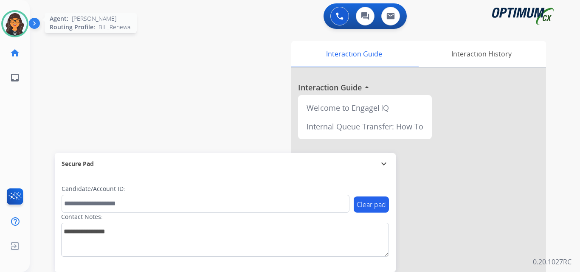
drag, startPoint x: 12, startPoint y: 14, endPoint x: 19, endPoint y: 28, distance: 15.6
click at [12, 14] on img at bounding box center [15, 24] width 24 height 24
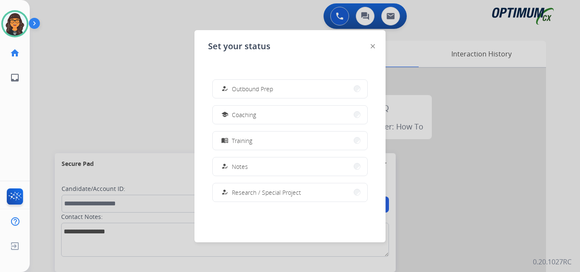
scroll to position [212, 0]
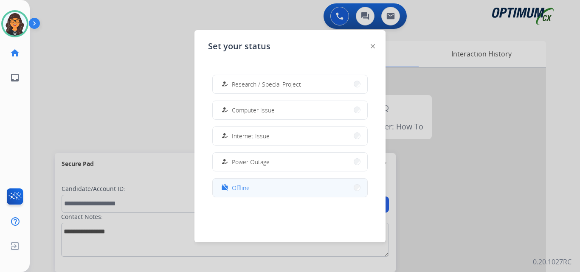
click at [242, 191] on span "Offline" at bounding box center [241, 187] width 18 height 9
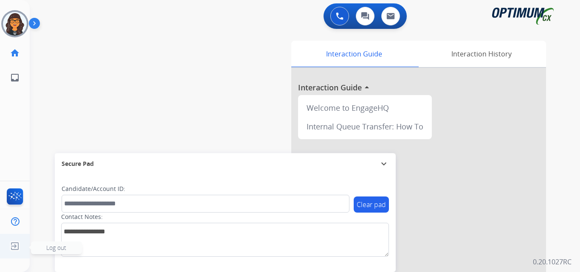
click at [11, 246] on img at bounding box center [14, 246] width 15 height 16
